Goal: Navigation & Orientation: Understand site structure

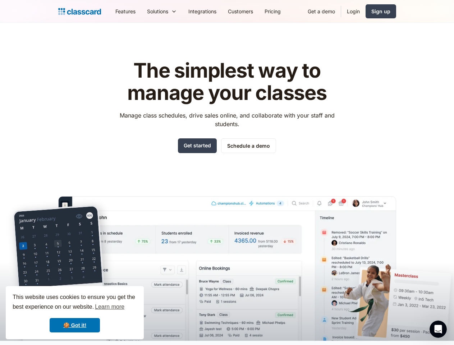
click at [227, 173] on div "The simplest way to manage your classes Manage class schedules, drive sales onl…" at bounding box center [227, 194] width 338 height 293
click at [75, 313] on div "This website uses cookies to ensure you get the best experience on our website.…" at bounding box center [75, 312] width 138 height 53
click at [253, 11] on nav "Features Resources Blog The latest industry news, updates and info. Customer st…" at bounding box center [253, 11] width 286 height 16
click at [141, 11] on div "Solutions Sports academy Swim school Dance studio Gymnastics Music school Marti…" at bounding box center [161, 11] width 41 height 16
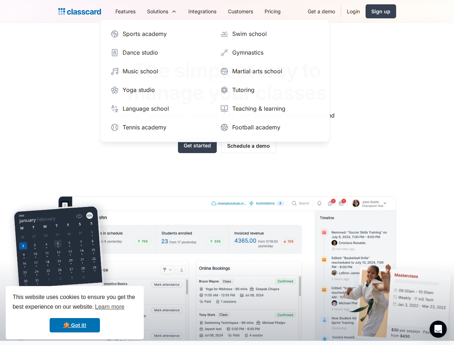
click at [438, 329] on icon "Open Intercom Messenger" at bounding box center [438, 330] width 12 height 12
